Goal: Task Accomplishment & Management: Manage account settings

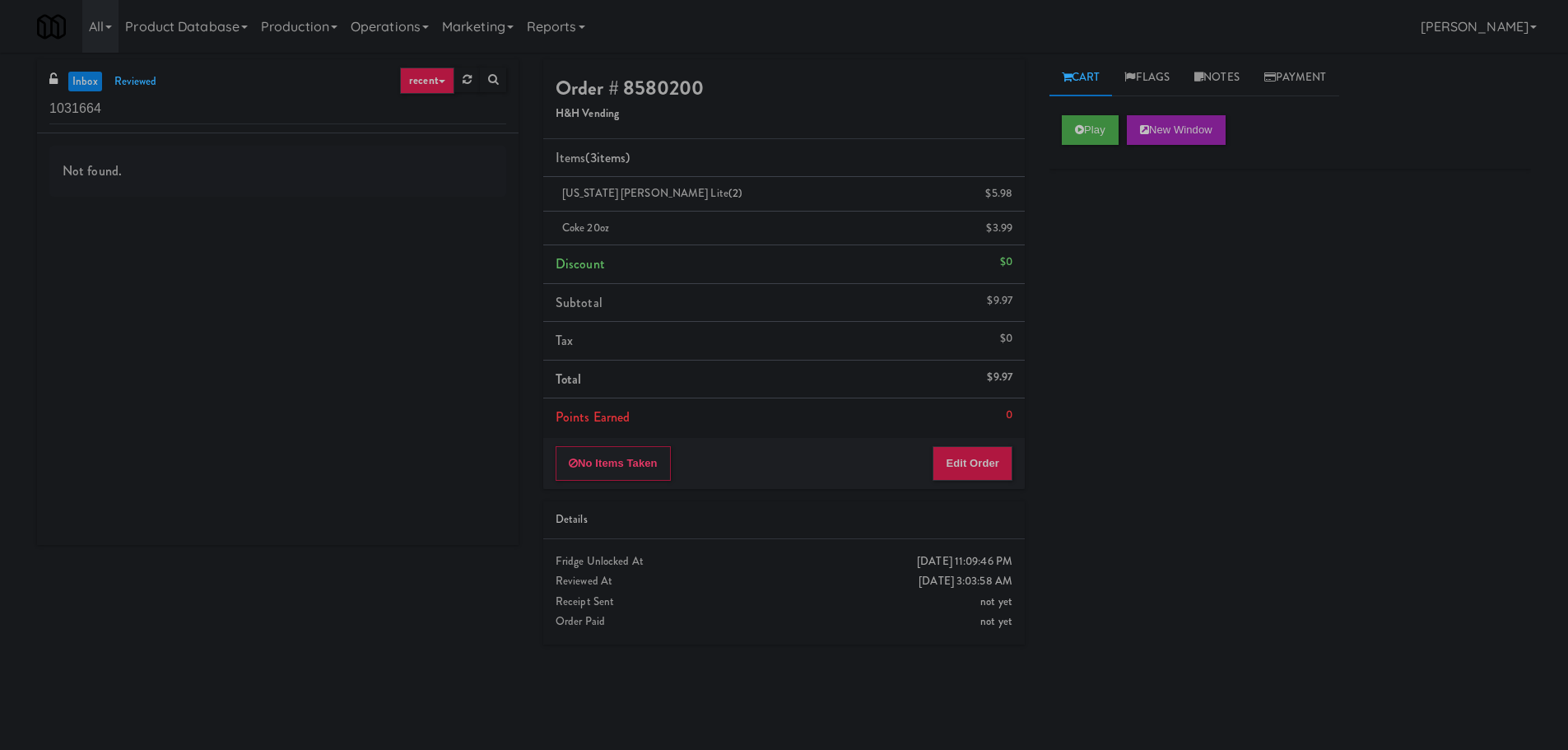
click at [1054, 126] on div "Play New Window" at bounding box center [1290, 136] width 482 height 66
drag, startPoint x: 1075, startPoint y: 131, endPoint x: 1042, endPoint y: 127, distance: 33.2
click at [1076, 131] on icon at bounding box center [1080, 130] width 9 height 11
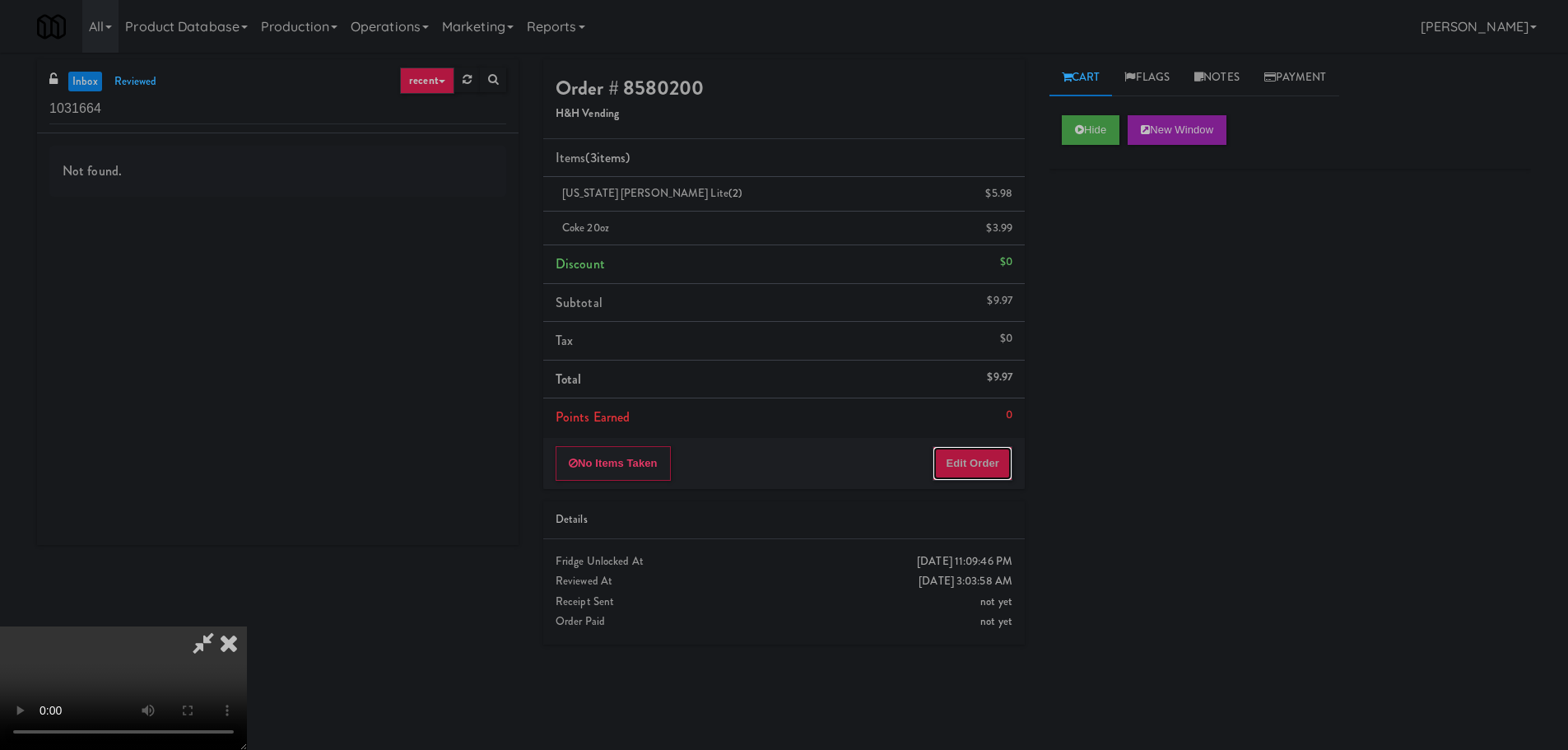
click at [967, 448] on button "Edit Order" at bounding box center [972, 463] width 80 height 35
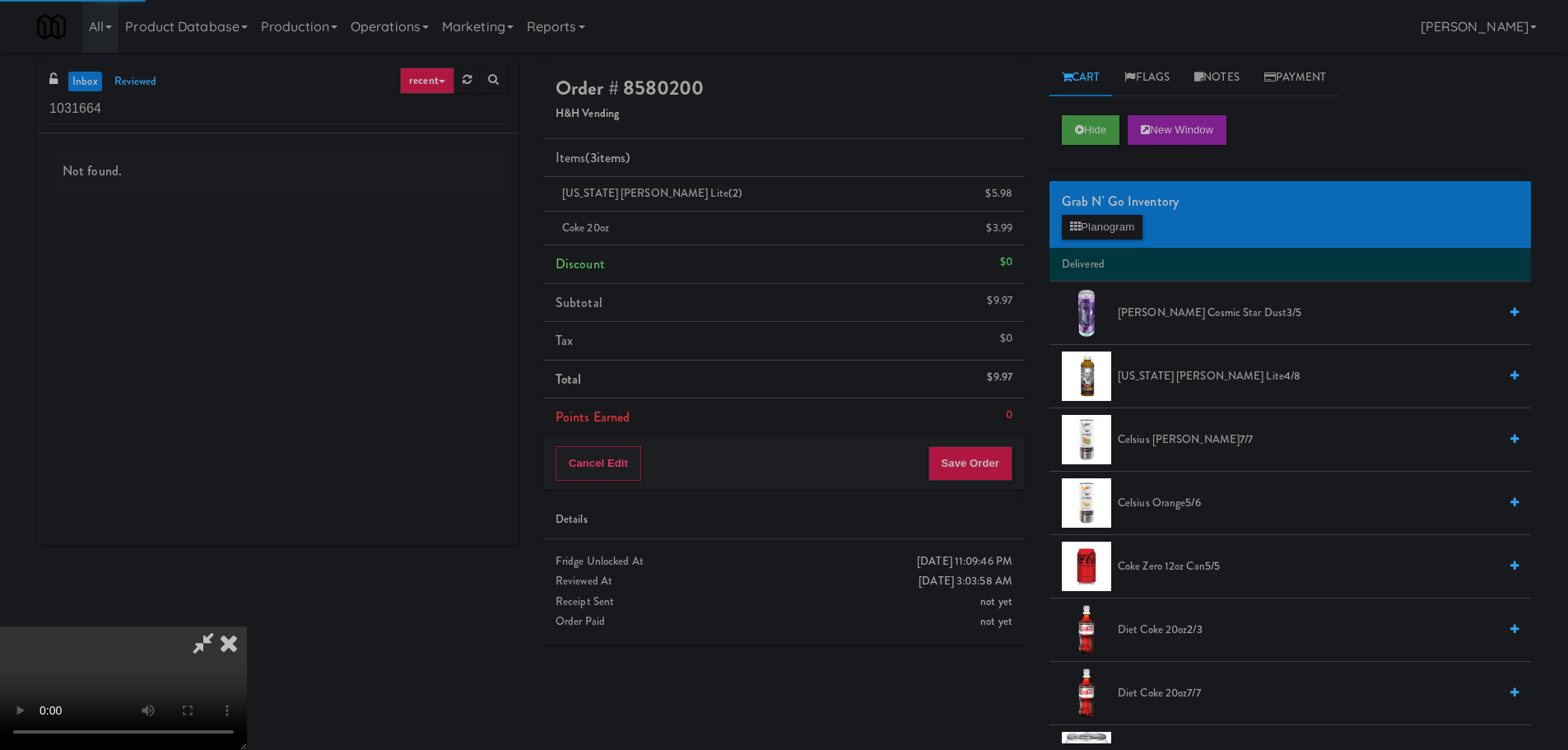
click at [247, 627] on video at bounding box center [123, 688] width 247 height 123
click at [1109, 124] on button "Hide" at bounding box center [1091, 130] width 58 height 29
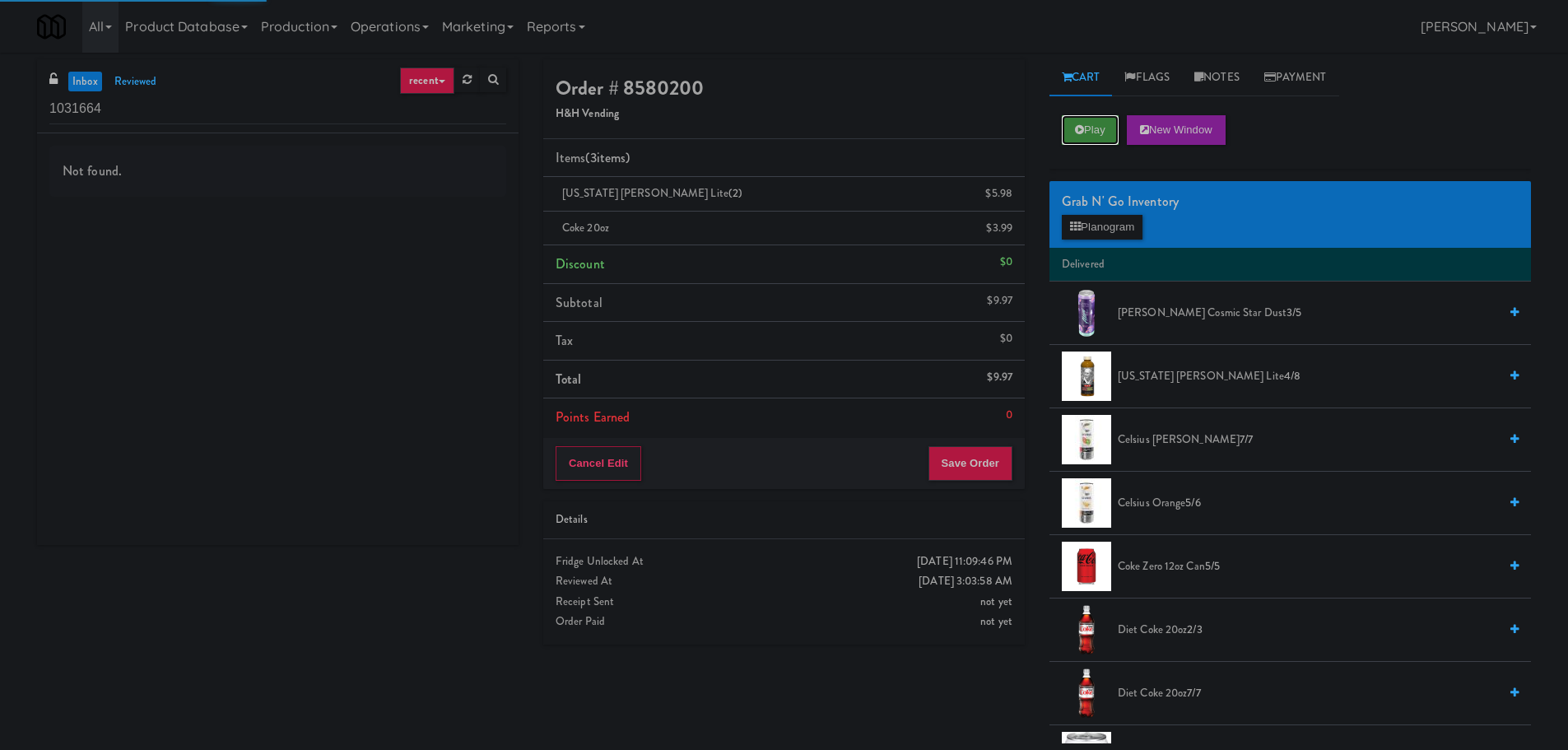
click at [1109, 124] on button "Play" at bounding box center [1091, 130] width 57 height 29
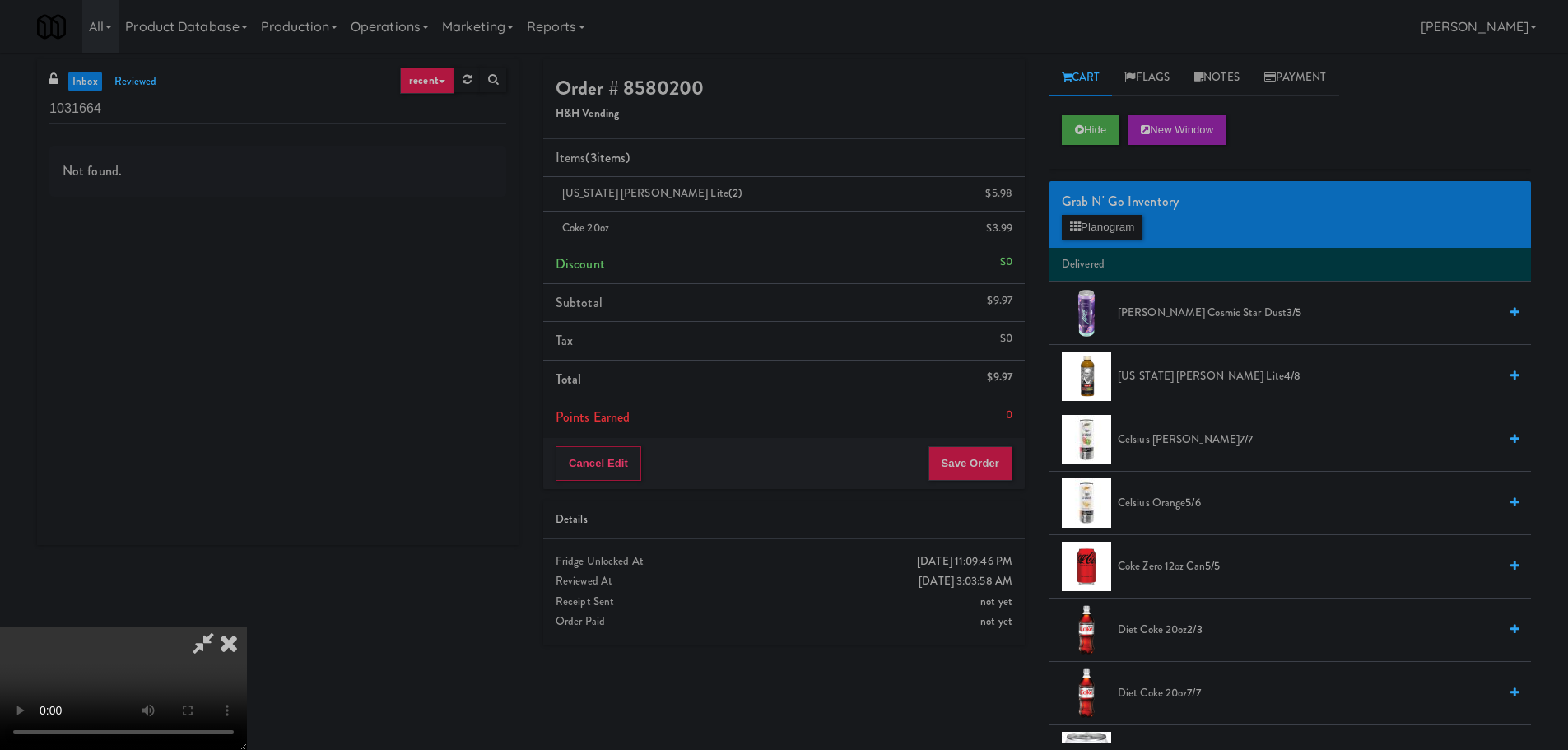
click at [233, 636] on icon at bounding box center [228, 643] width 36 height 33
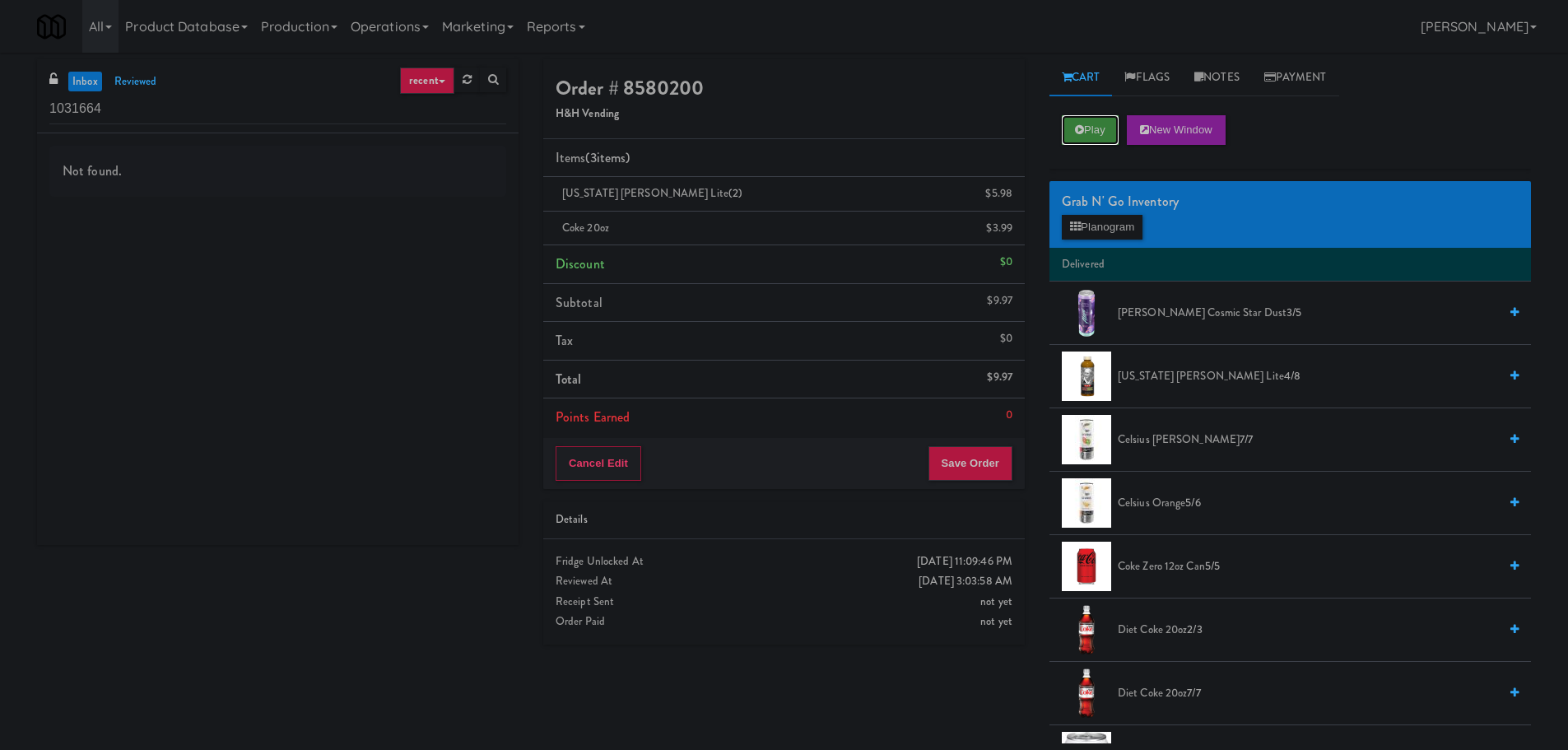
click at [1089, 130] on button "Play" at bounding box center [1091, 130] width 57 height 29
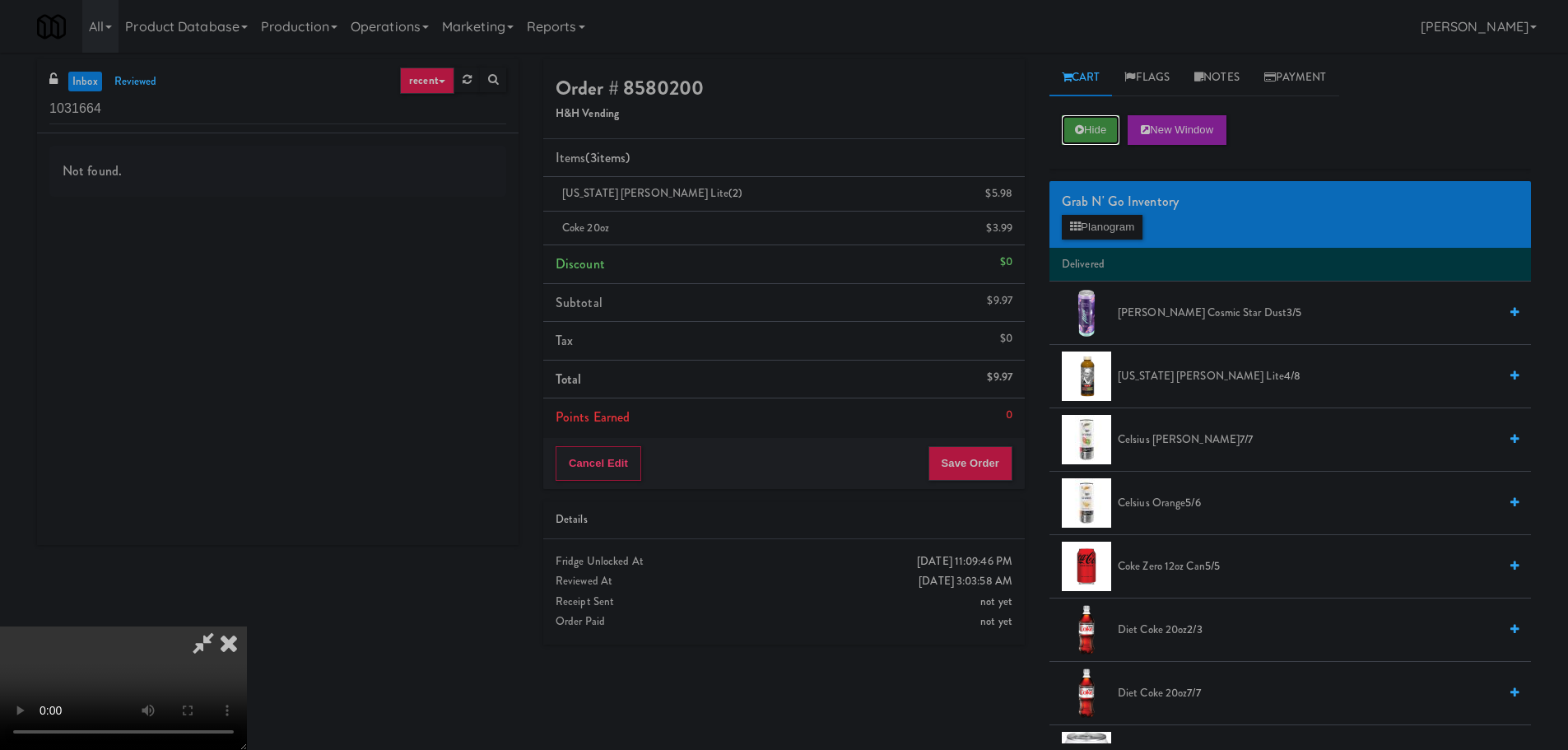
click at [1086, 131] on button "Hide" at bounding box center [1091, 130] width 58 height 29
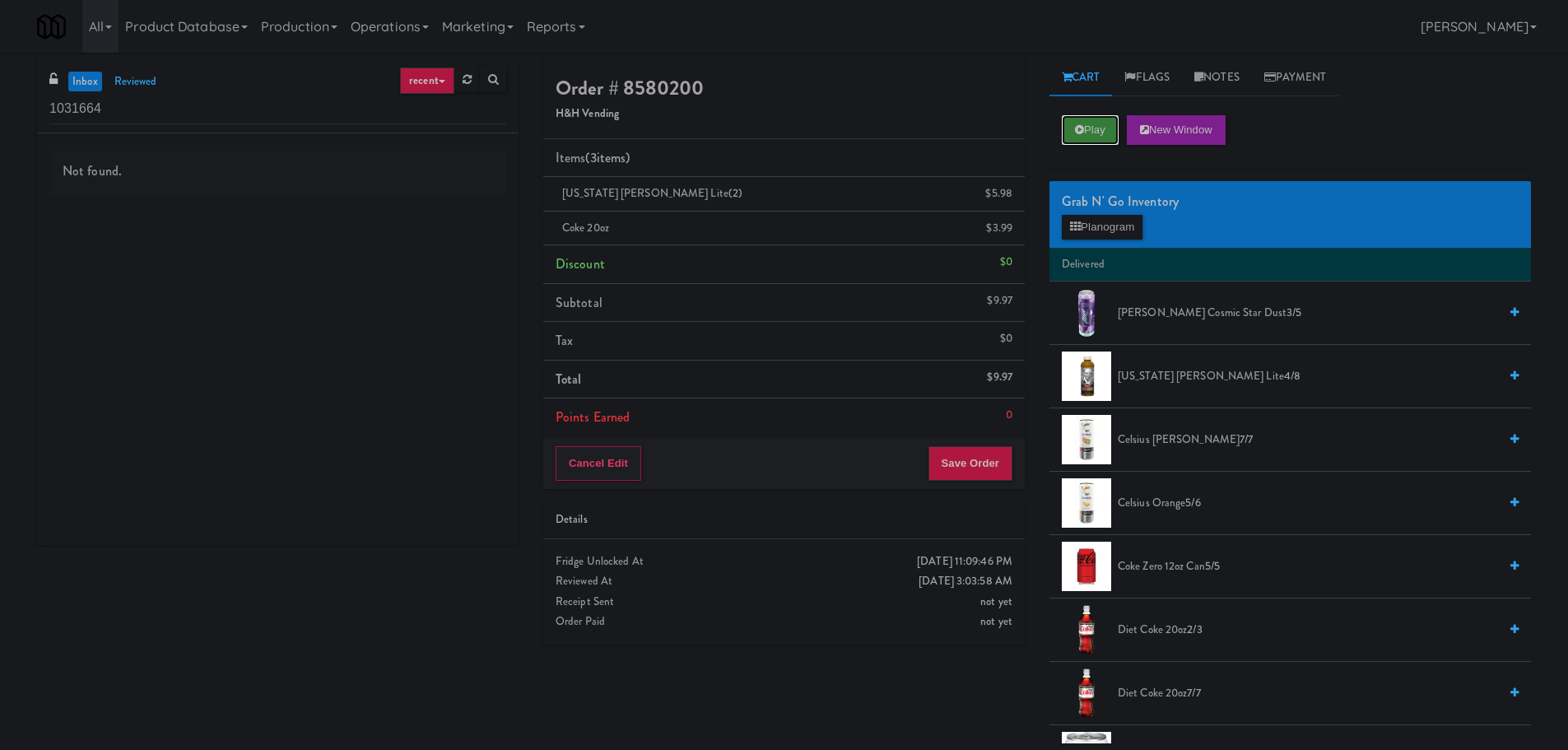
click at [1086, 131] on button "Play" at bounding box center [1091, 130] width 57 height 29
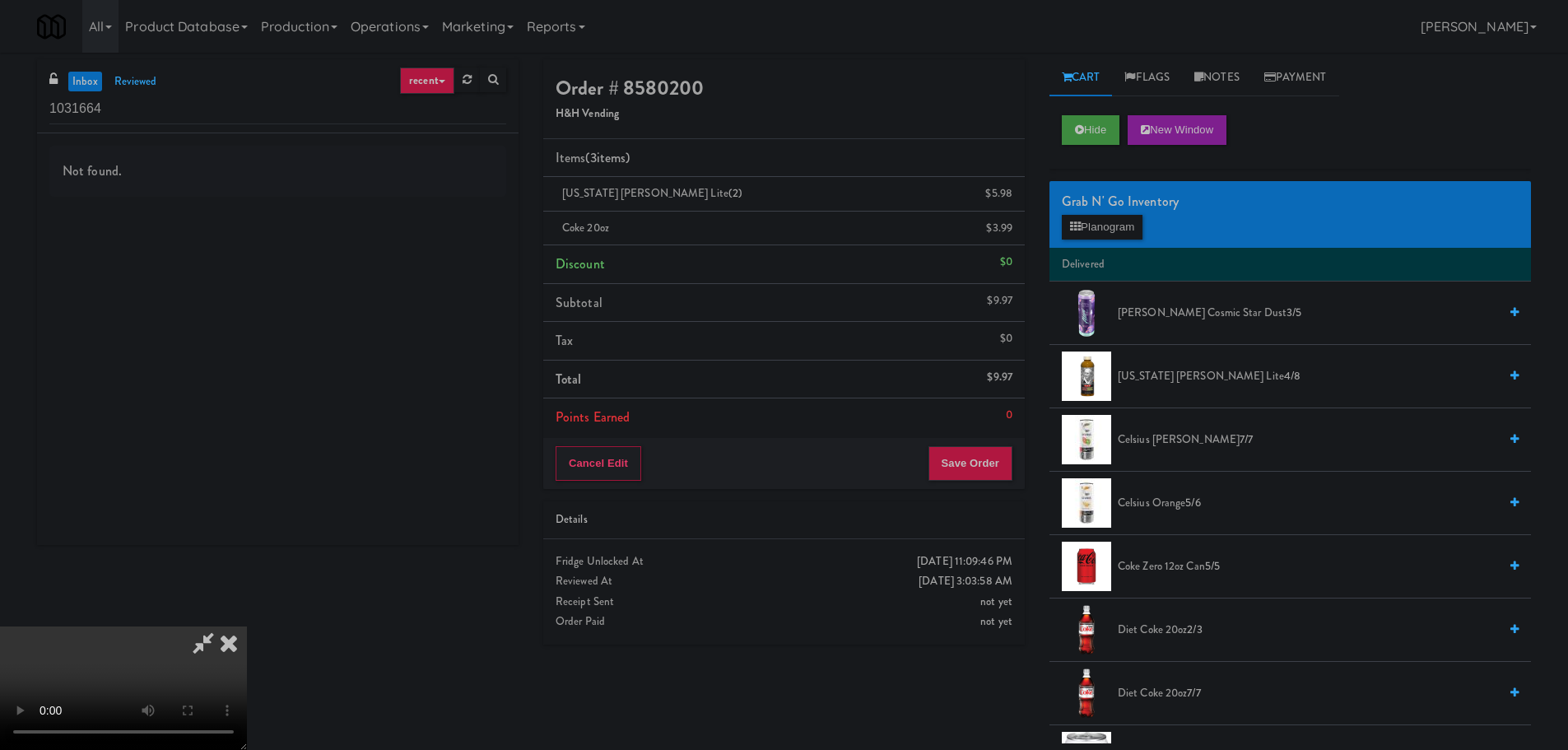
click at [247, 627] on video at bounding box center [123, 688] width 247 height 123
click at [1166, 375] on span "[US_STATE] [PERSON_NAME] Lite 4/8" at bounding box center [1308, 377] width 381 height 20
click at [247, 627] on video at bounding box center [123, 688] width 247 height 123
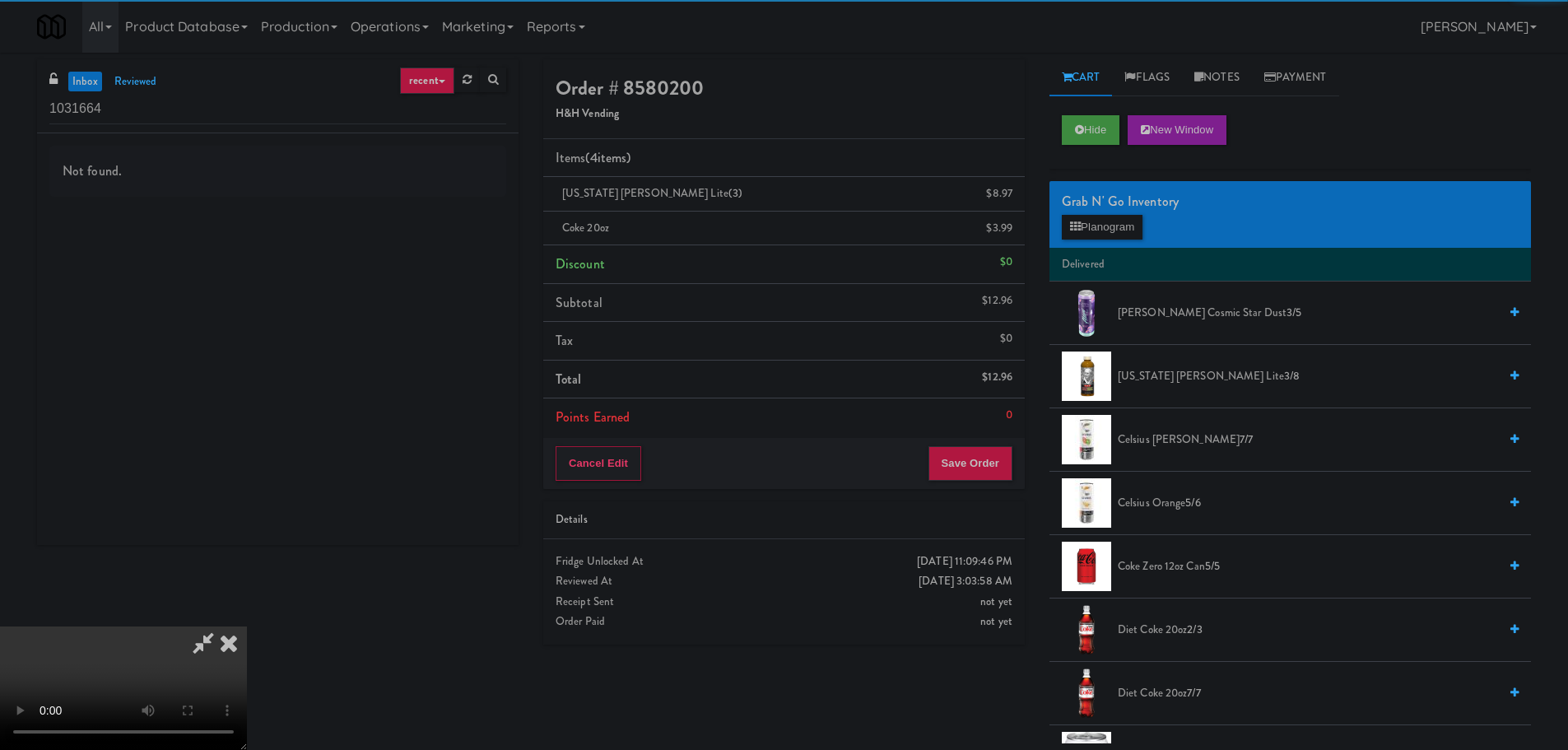
click at [247, 627] on video at bounding box center [123, 688] width 247 height 123
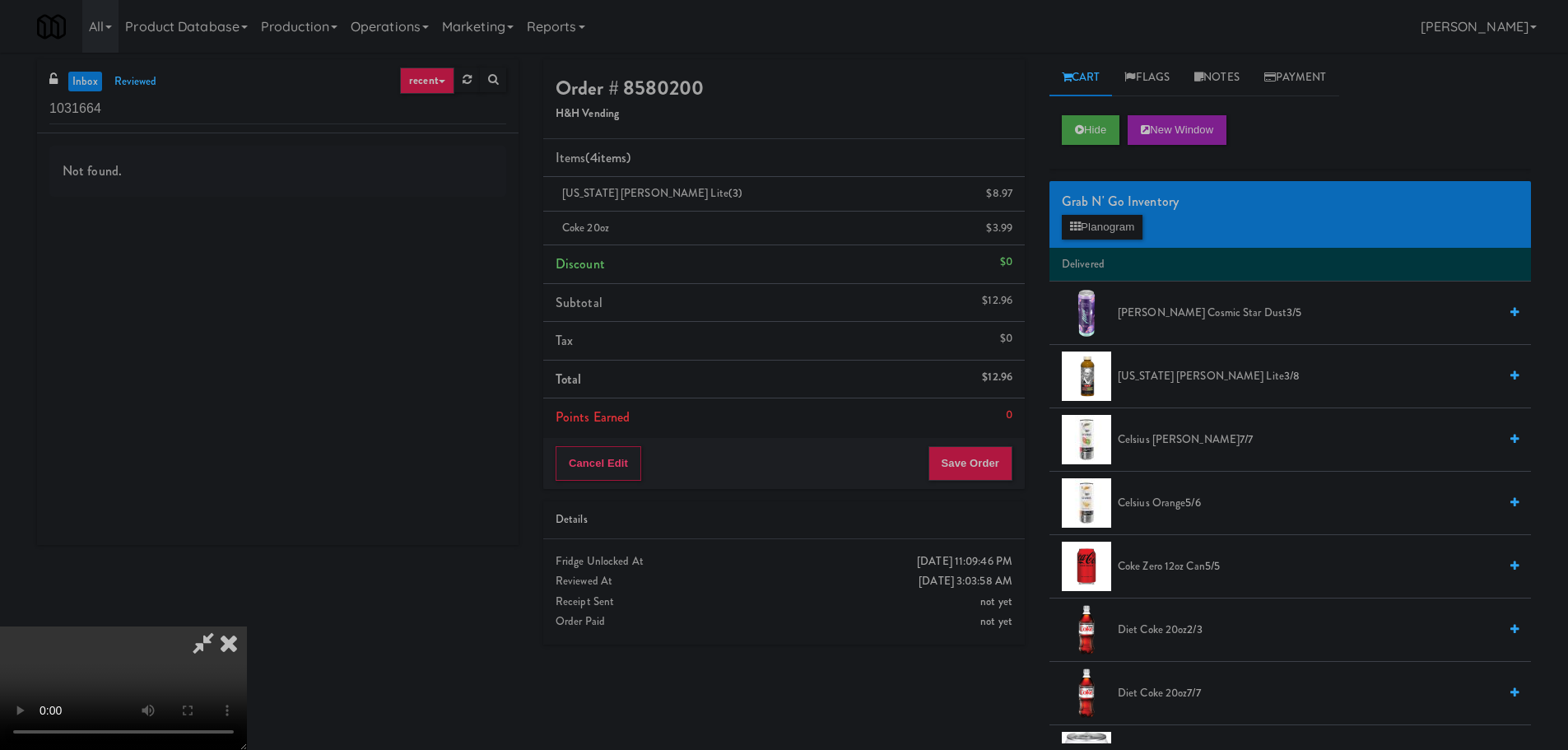
click at [1165, 380] on span "[US_STATE] [PERSON_NAME] Lite 3/8" at bounding box center [1308, 377] width 381 height 20
click at [247, 627] on video at bounding box center [123, 688] width 247 height 123
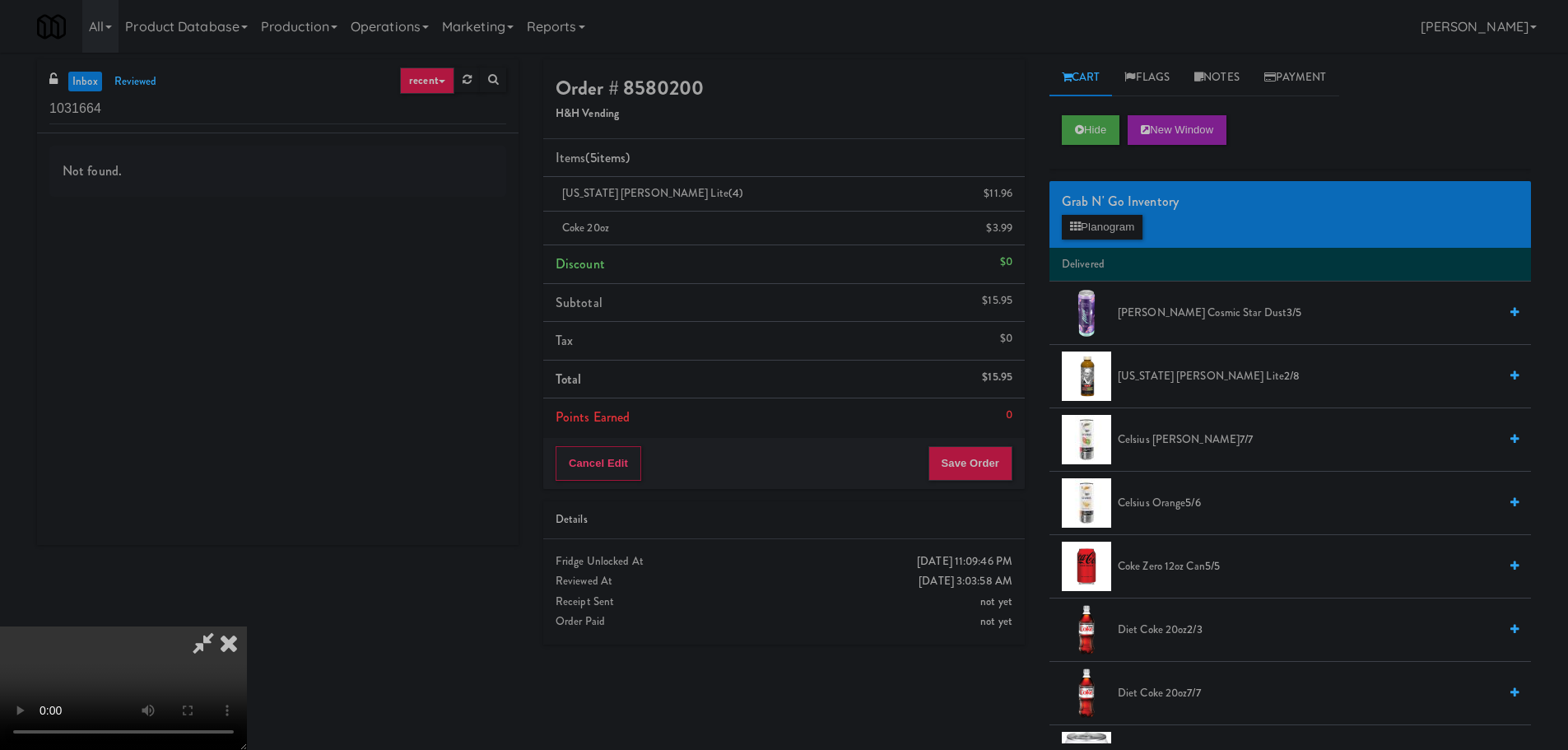
click at [247, 627] on video at bounding box center [123, 688] width 247 height 123
click at [1119, 215] on button "Planogram" at bounding box center [1103, 227] width 81 height 25
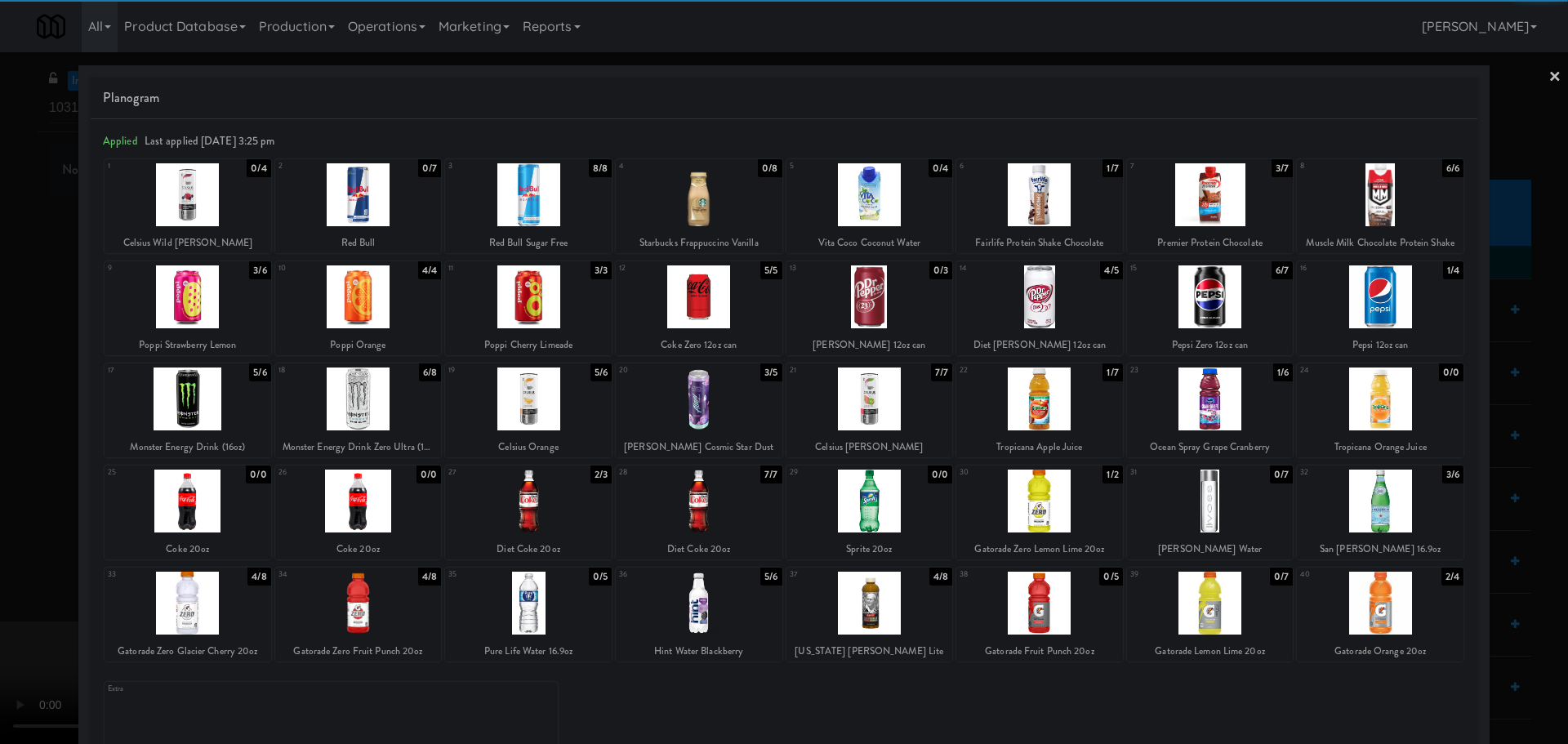
click at [199, 520] on div at bounding box center [188, 501] width 167 height 63
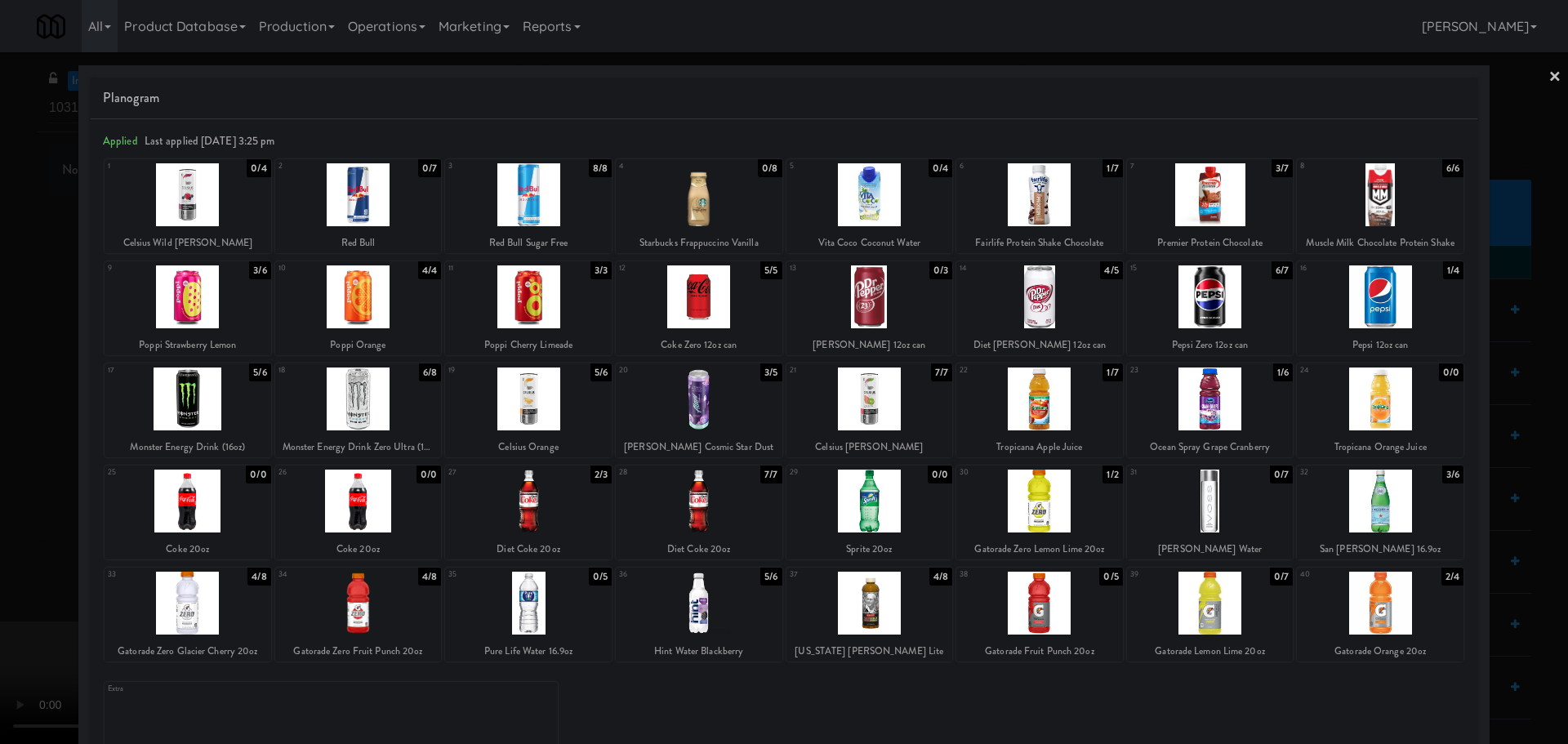
click at [0, 512] on div at bounding box center [784, 372] width 1568 height 744
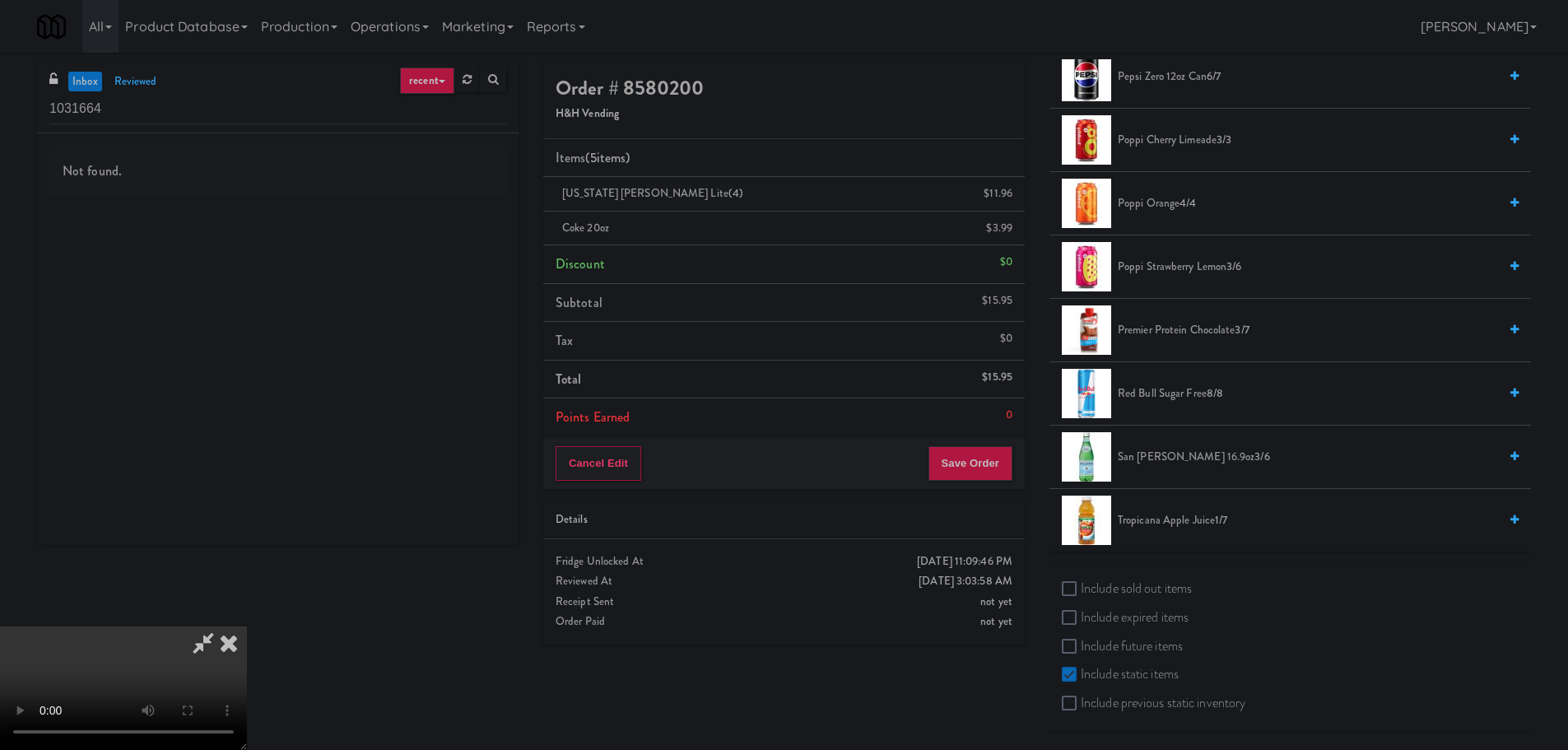
click at [1148, 594] on label "Include sold out items" at bounding box center [1128, 588] width 131 height 25
click at [1081, 594] on input "Include sold out items" at bounding box center [1072, 589] width 19 height 13
checkbox input "true"
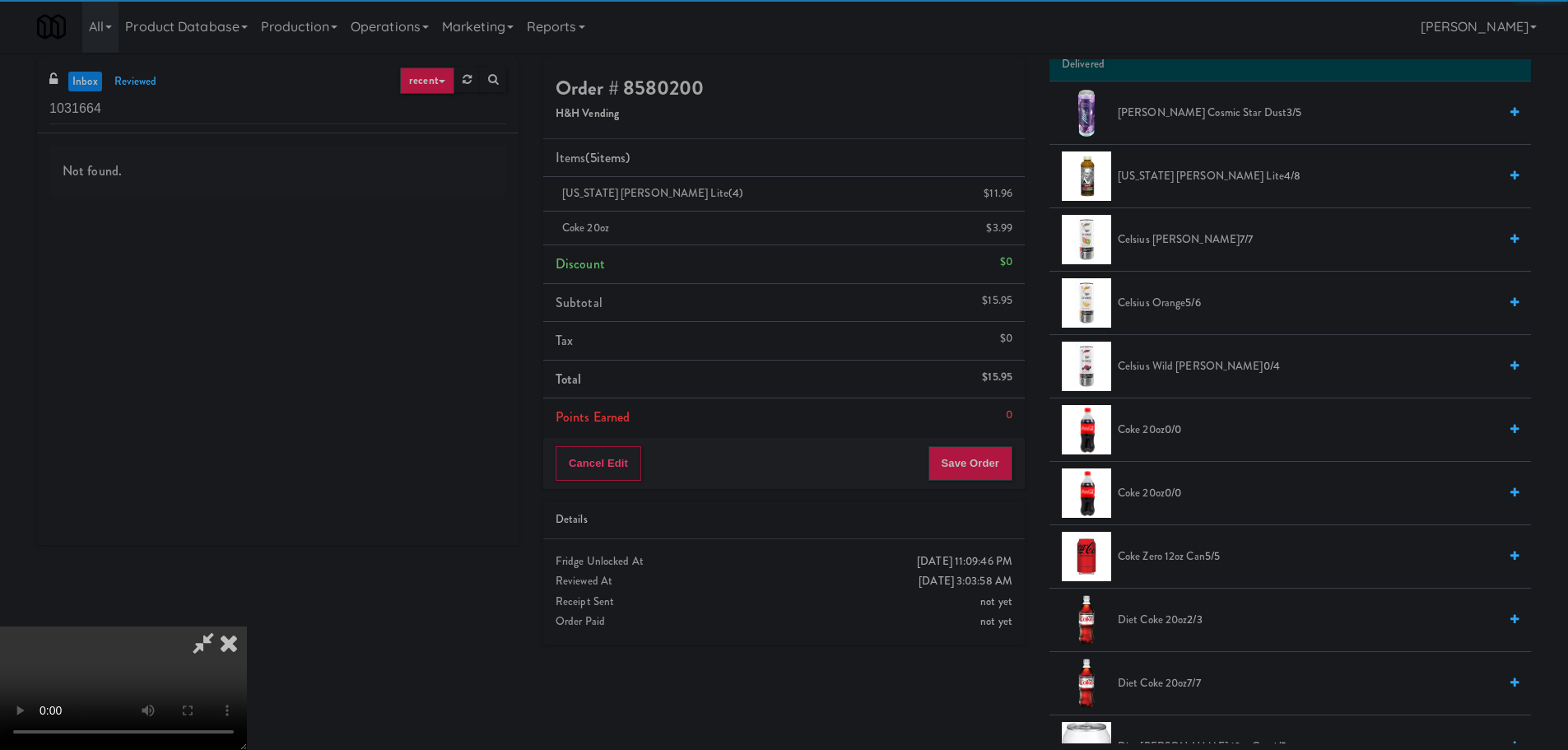
scroll to position [123, 0]
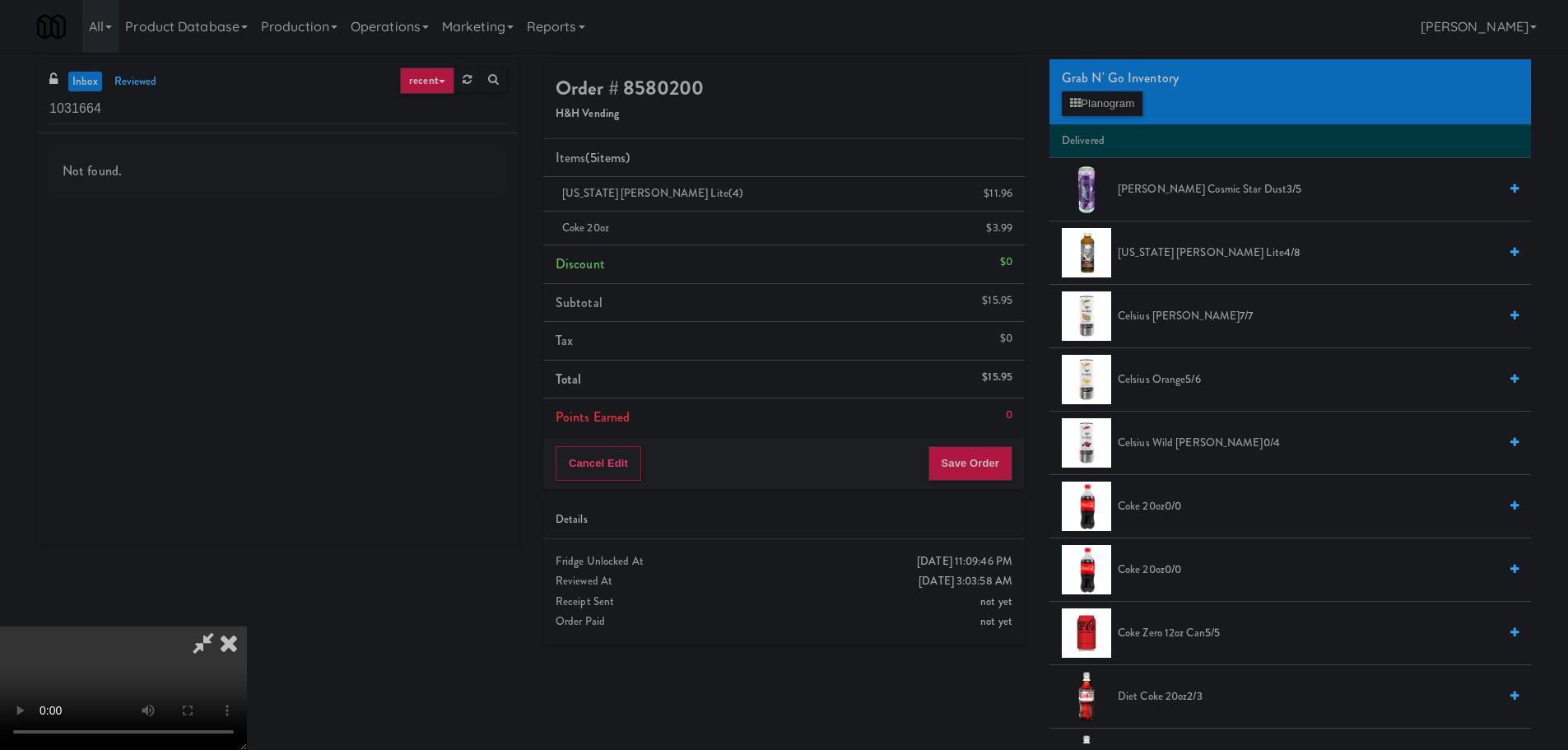
click at [1156, 505] on span "Coke 20oz 0/0" at bounding box center [1308, 506] width 381 height 20
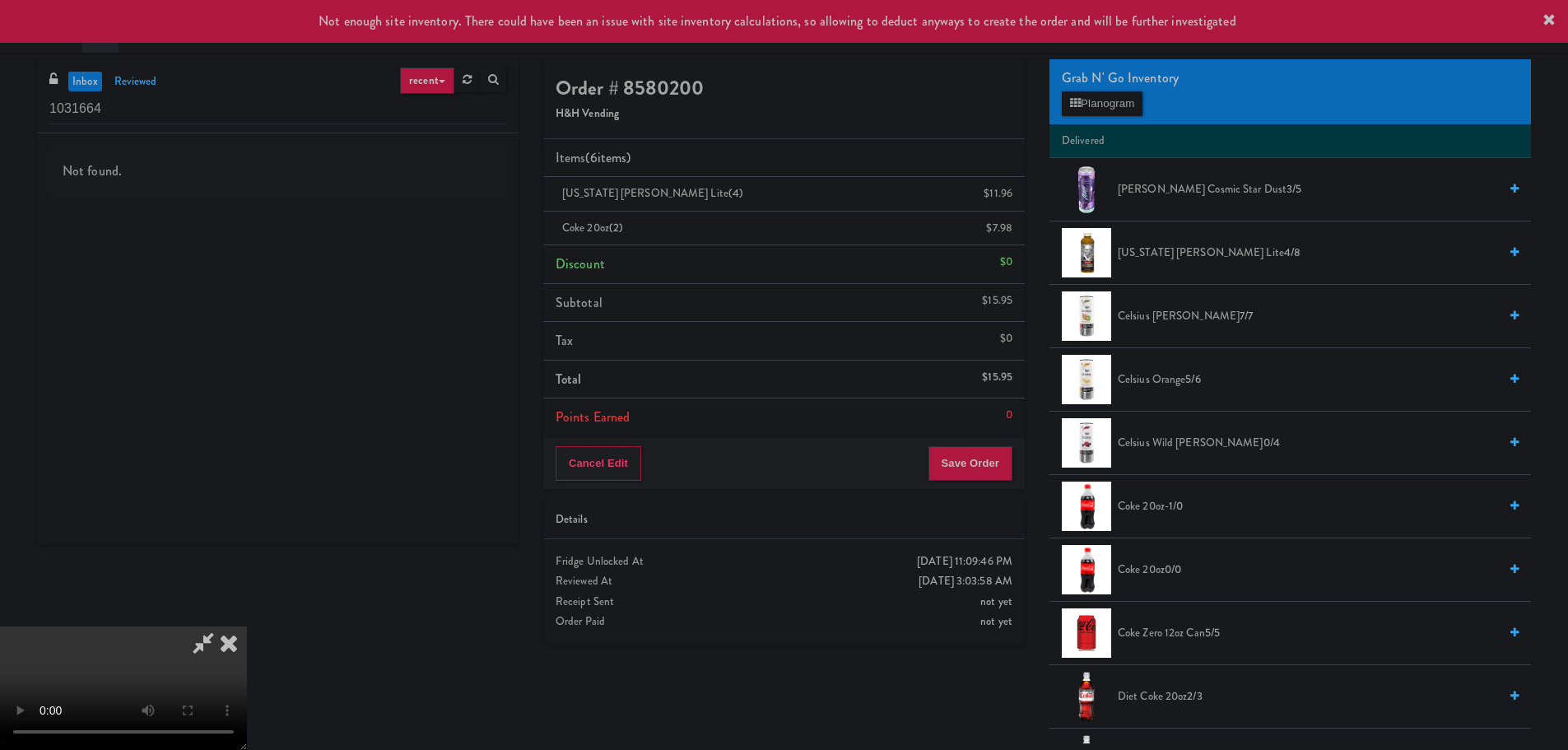
click at [247, 627] on video at bounding box center [123, 688] width 247 height 123
click at [984, 459] on button "Save Order" at bounding box center [970, 463] width 84 height 35
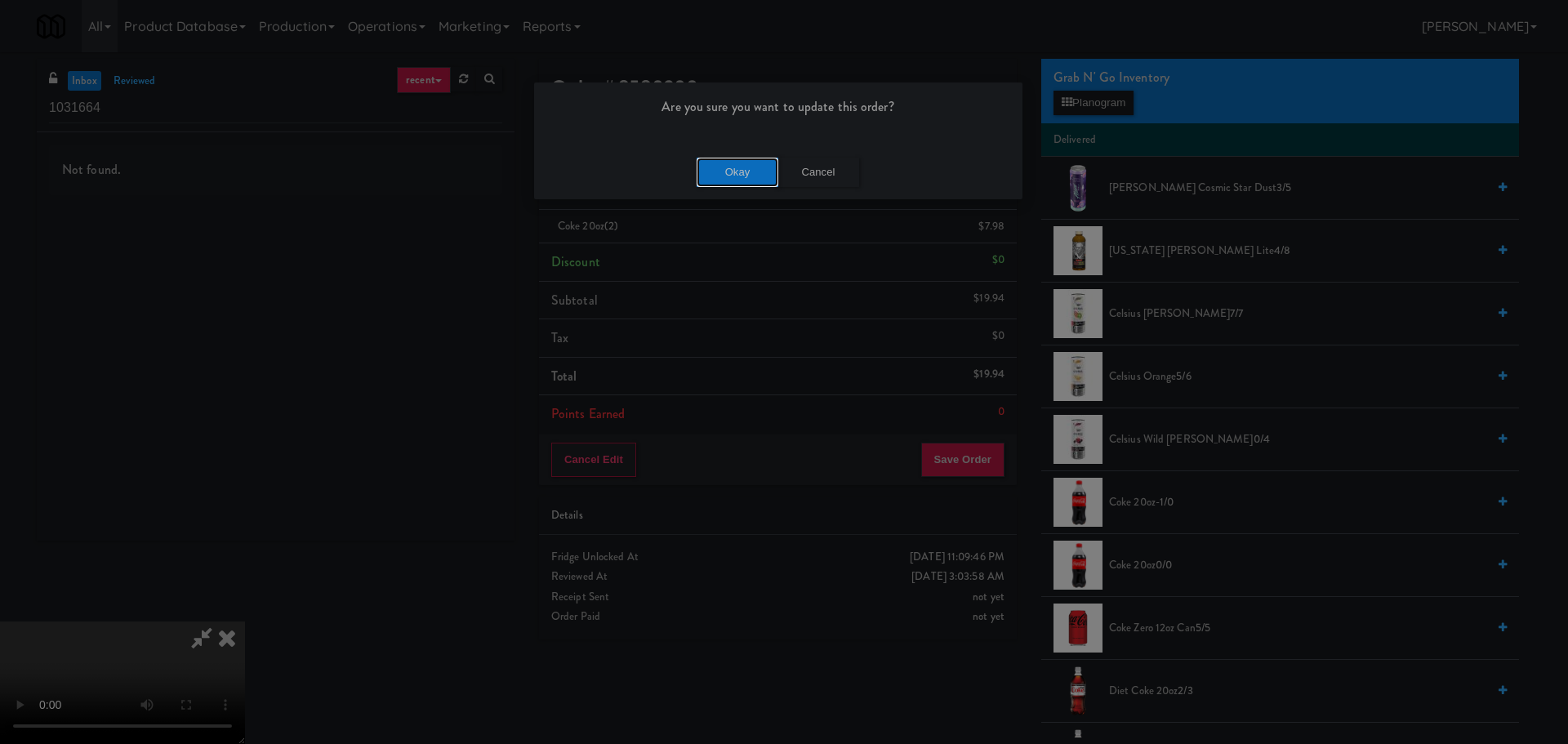
click at [754, 174] on button "Okay" at bounding box center [738, 172] width 82 height 29
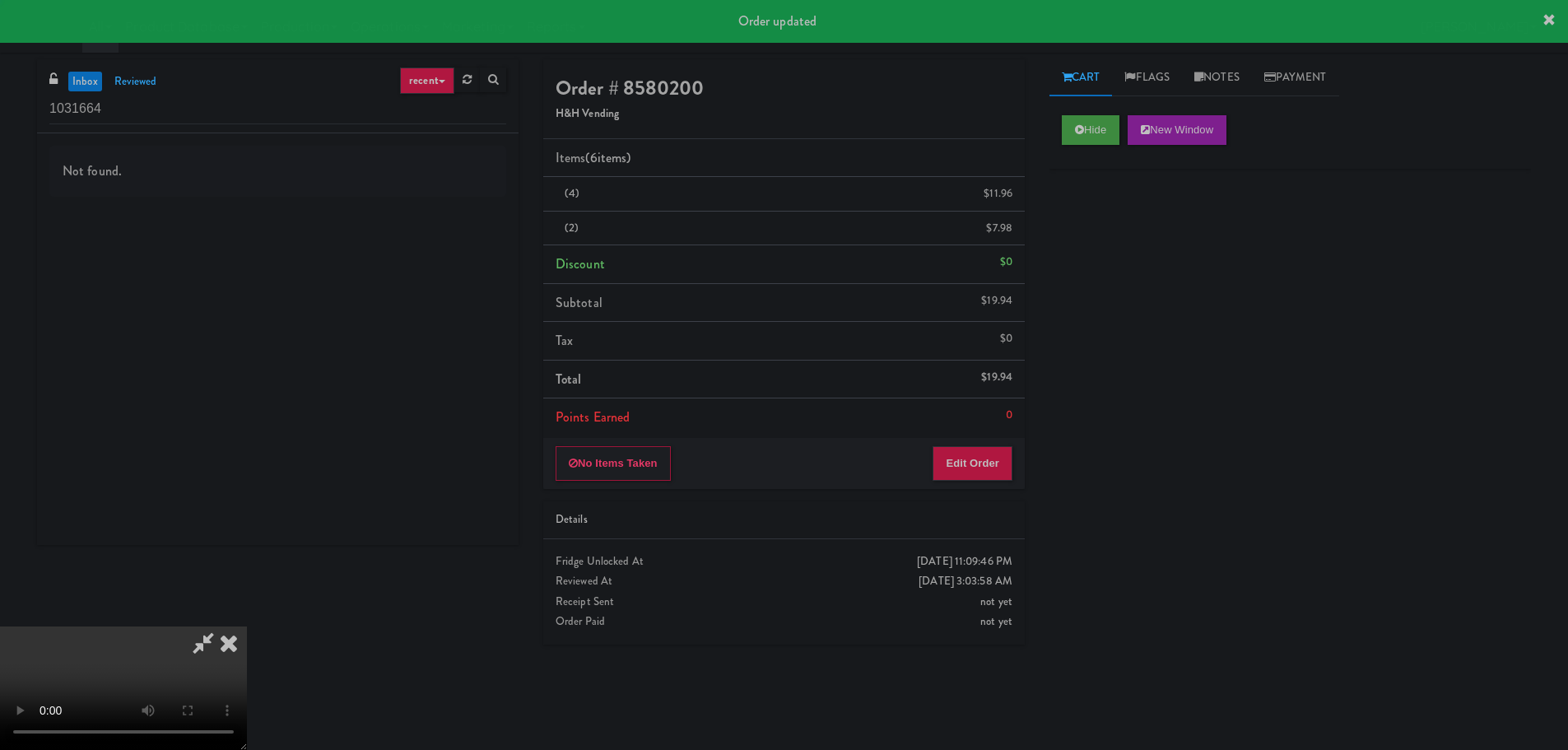
scroll to position [0, 0]
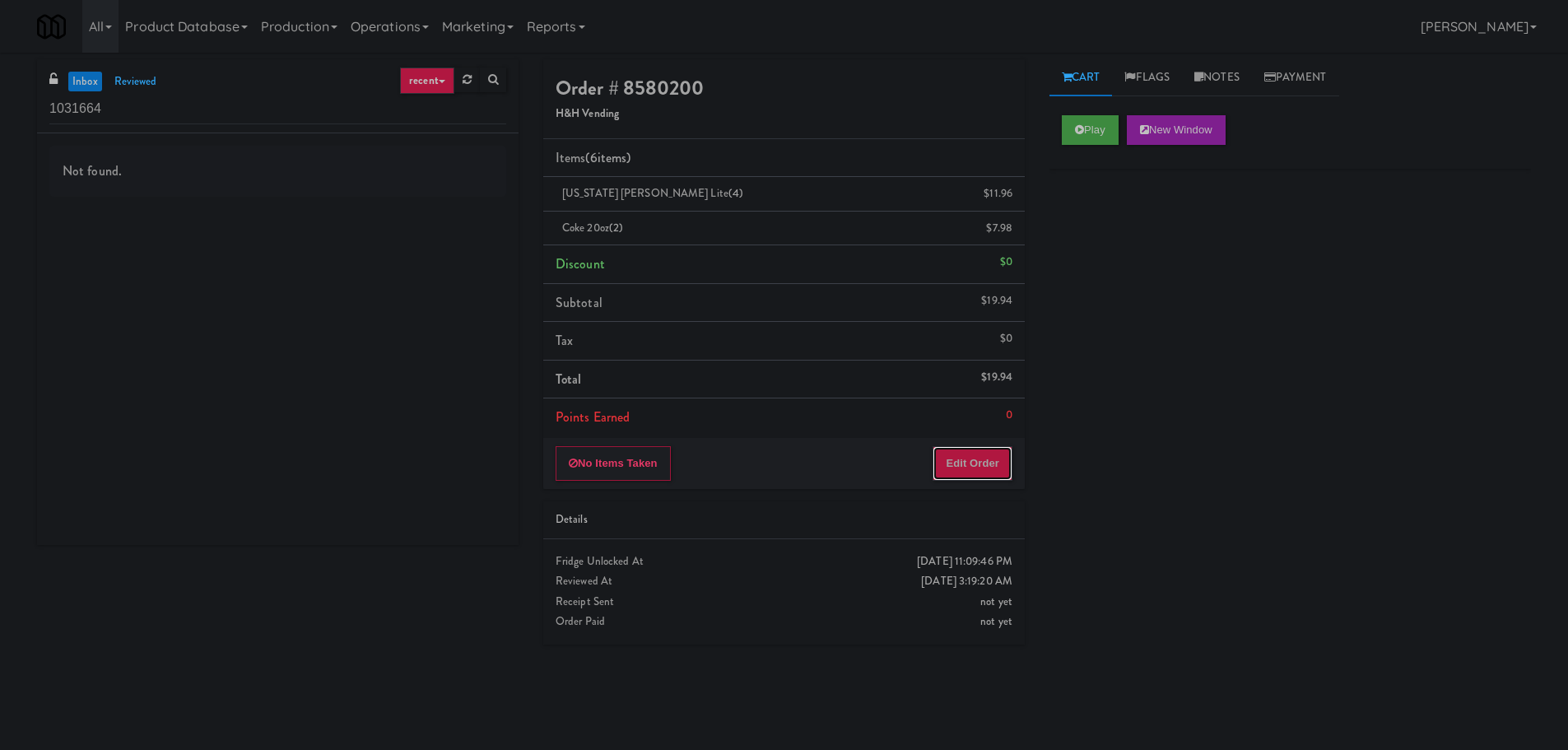
click at [979, 465] on button "Edit Order" at bounding box center [972, 463] width 80 height 35
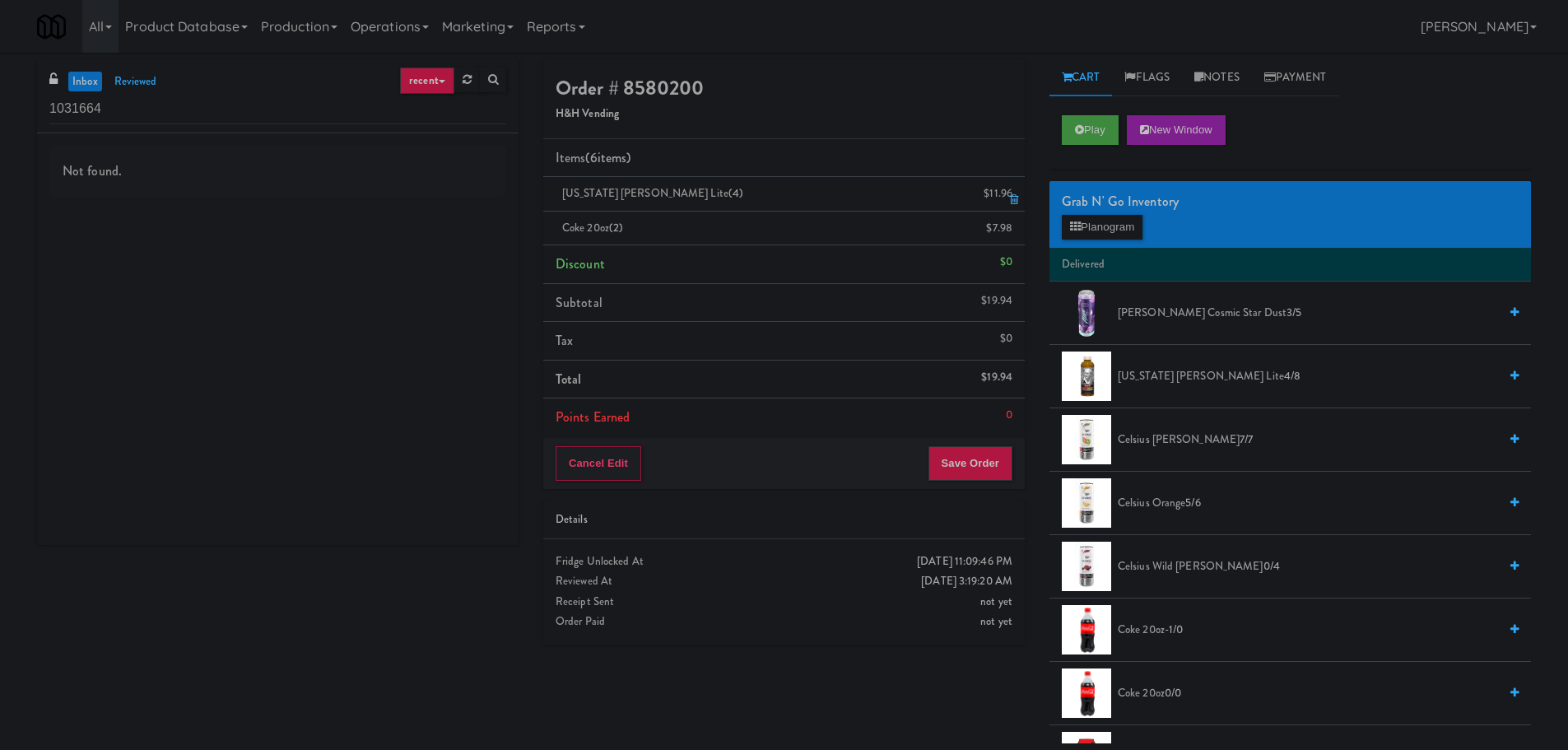
click at [1015, 201] on icon at bounding box center [1014, 199] width 8 height 11
click at [1015, 199] on icon at bounding box center [1014, 199] width 8 height 11
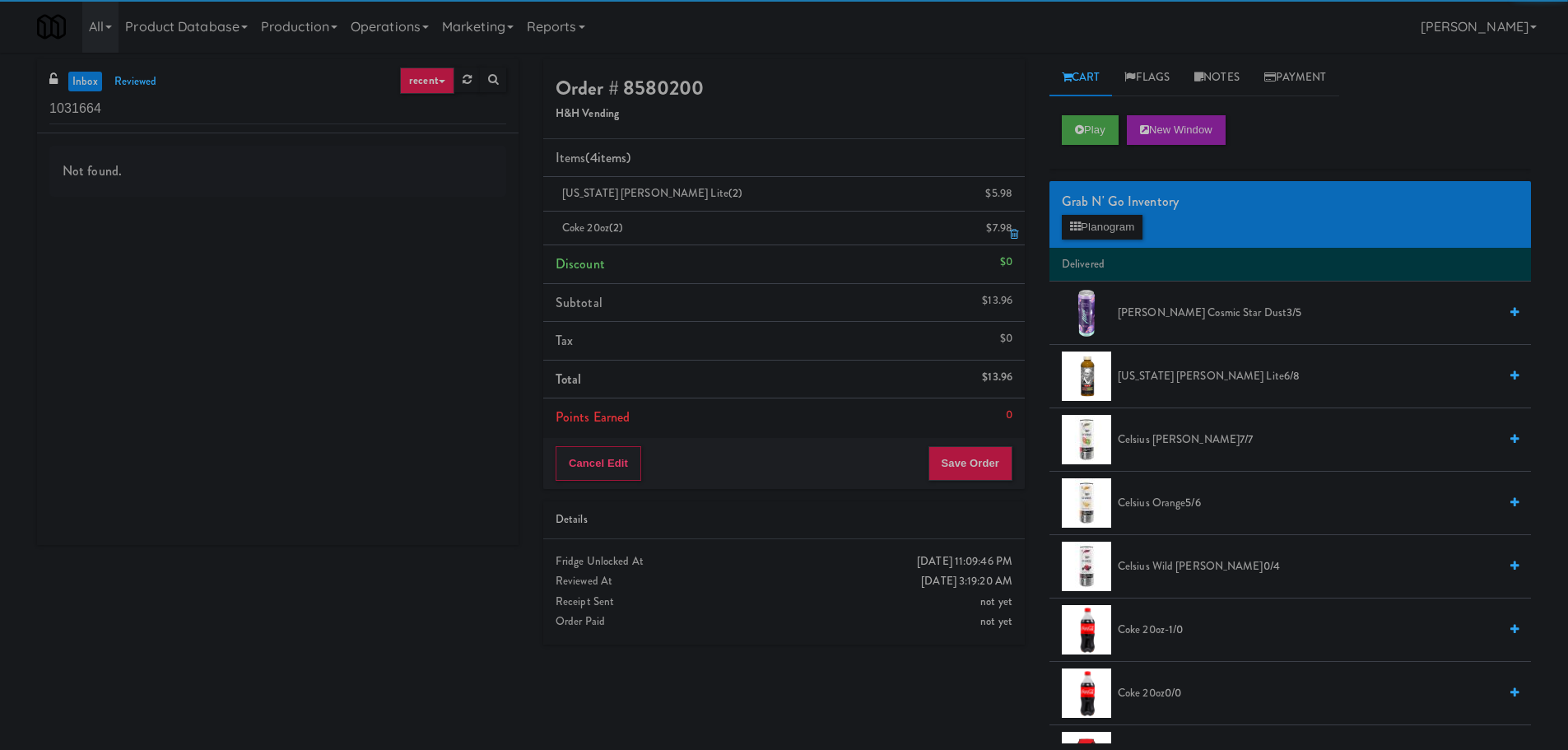
click at [1015, 236] on icon at bounding box center [1014, 234] width 8 height 11
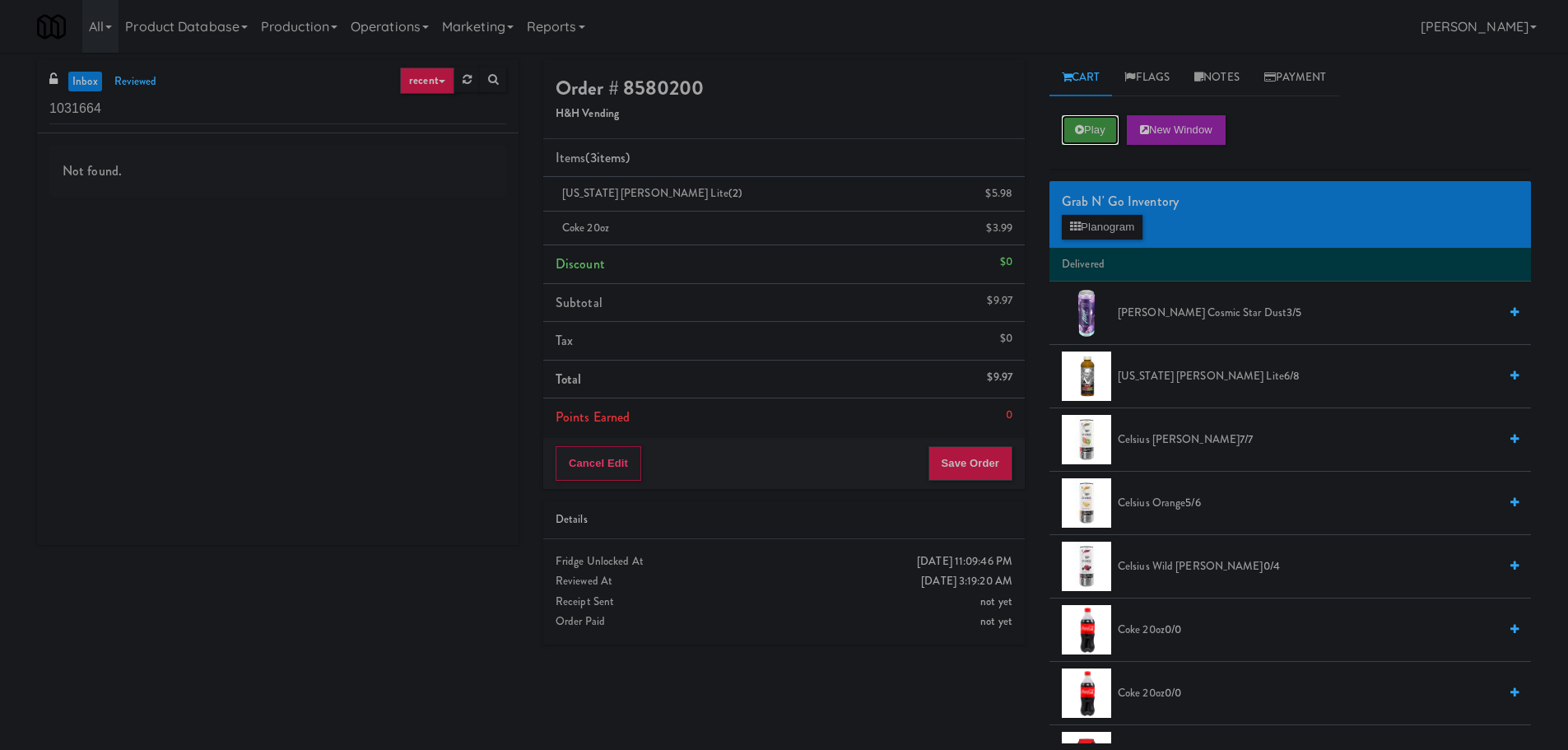
click at [1089, 123] on button "Play" at bounding box center [1091, 130] width 57 height 29
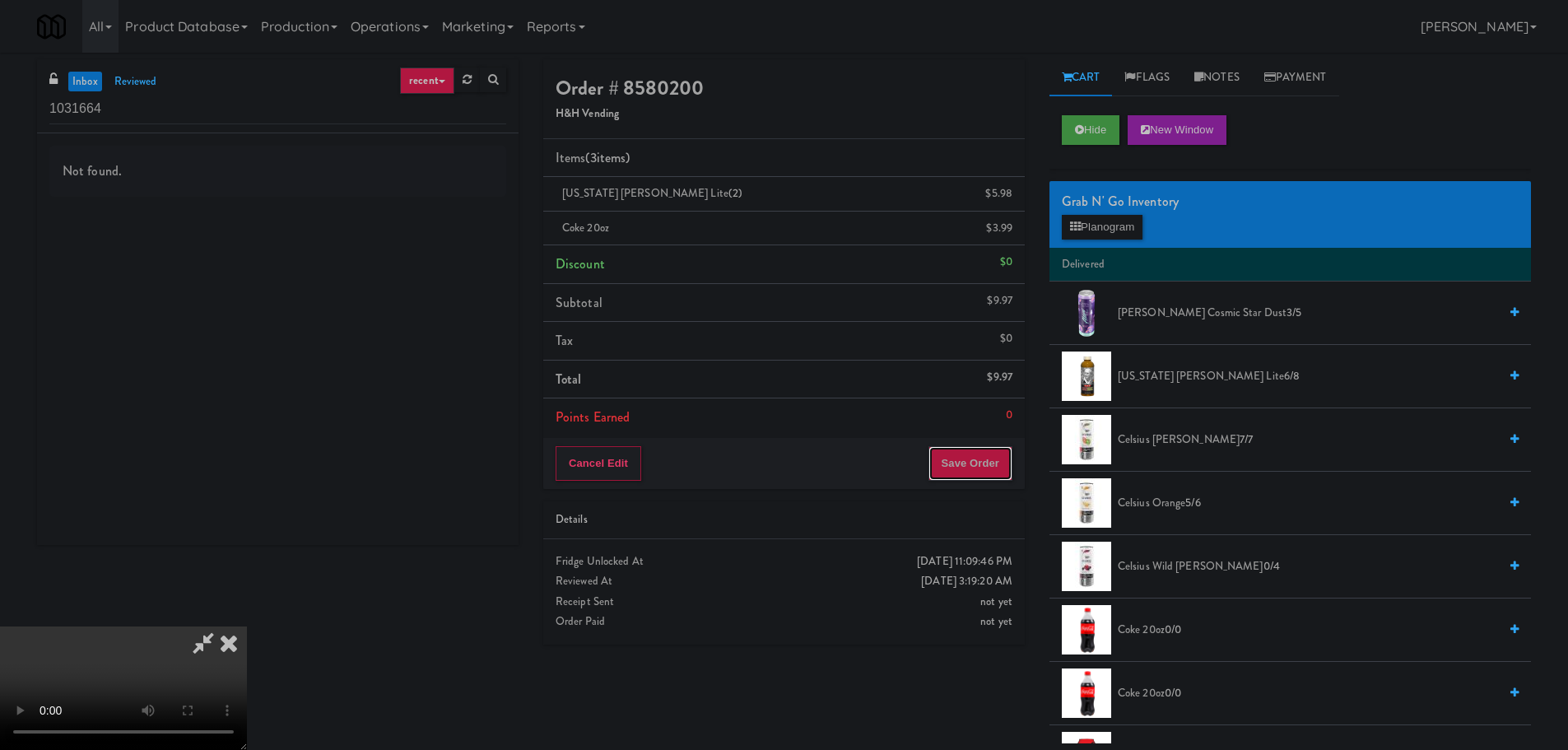
click at [977, 470] on button "Save Order" at bounding box center [970, 463] width 84 height 35
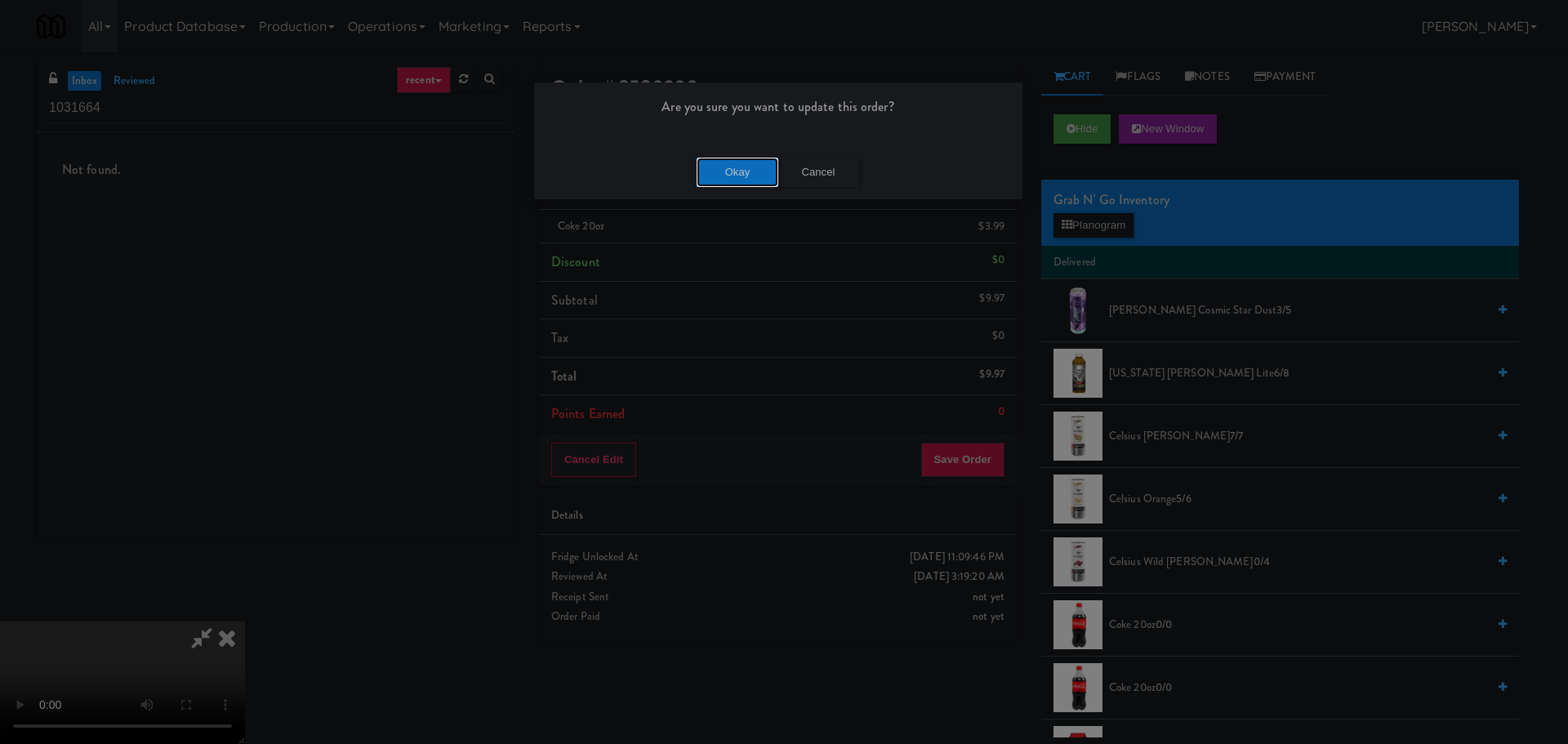
click at [744, 170] on button "Okay" at bounding box center [738, 172] width 82 height 29
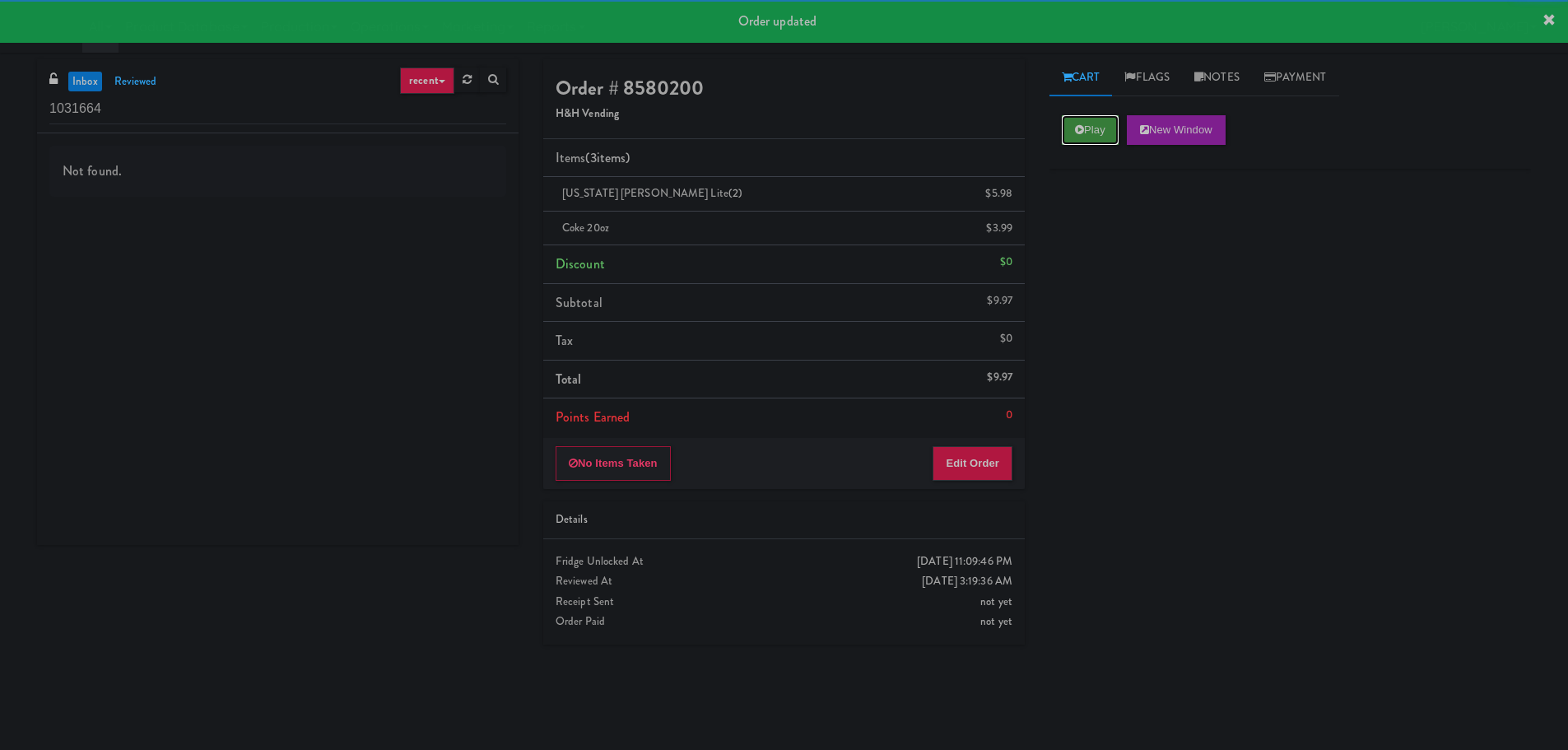
click at [1067, 137] on button "Play" at bounding box center [1091, 130] width 57 height 29
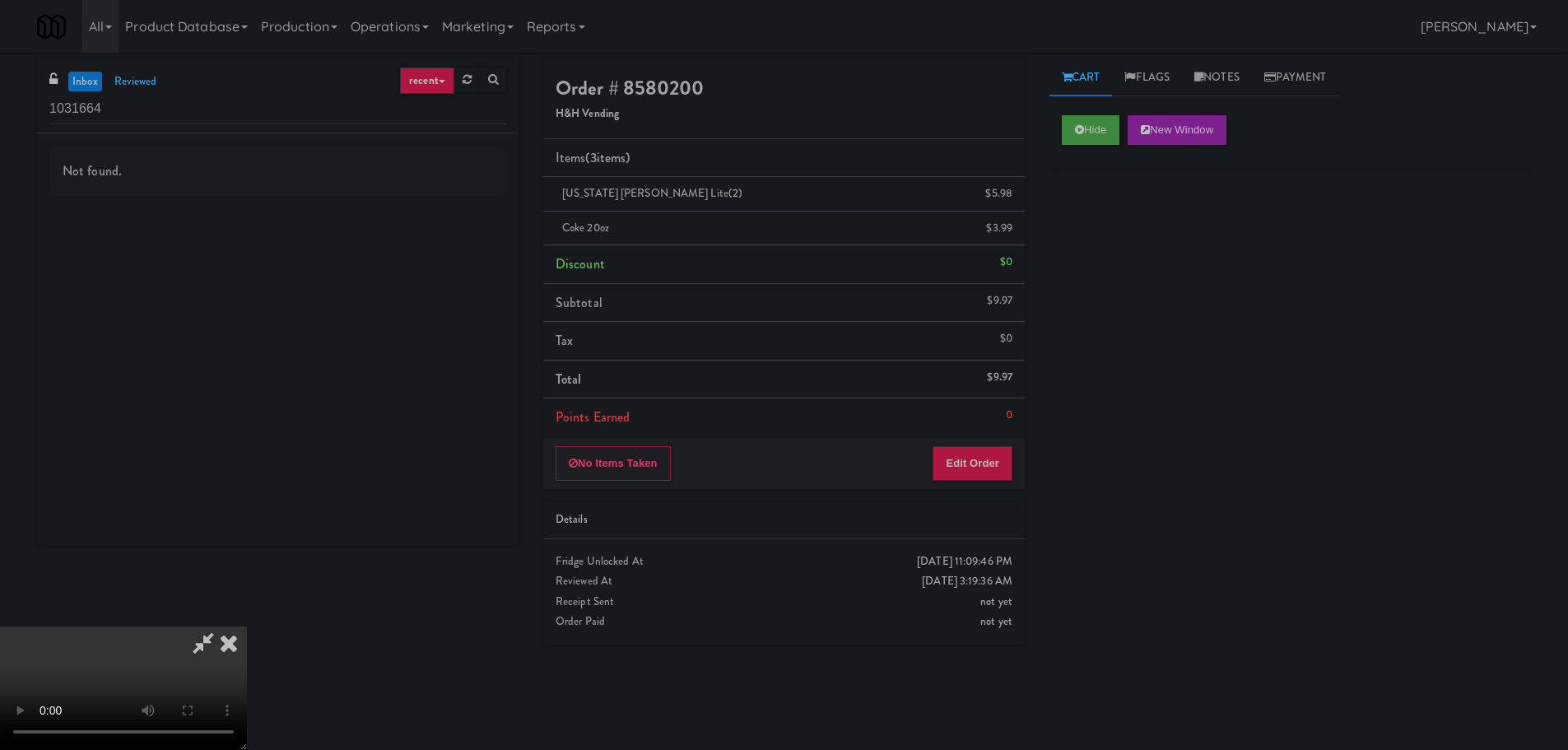
click at [247, 627] on icon at bounding box center [228, 643] width 36 height 33
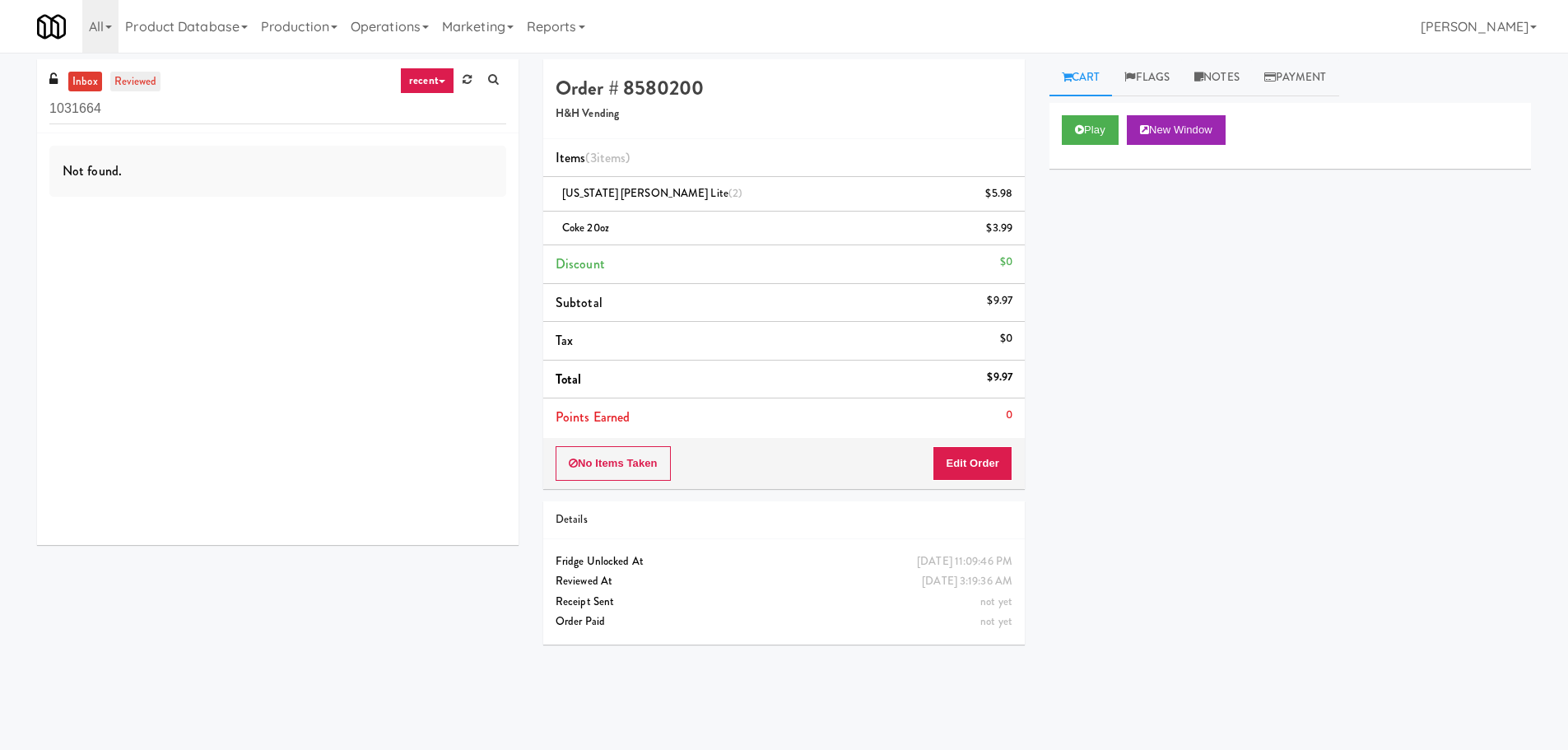
click at [137, 83] on link "reviewed" at bounding box center [136, 82] width 51 height 20
